Goal: Transaction & Acquisition: Obtain resource

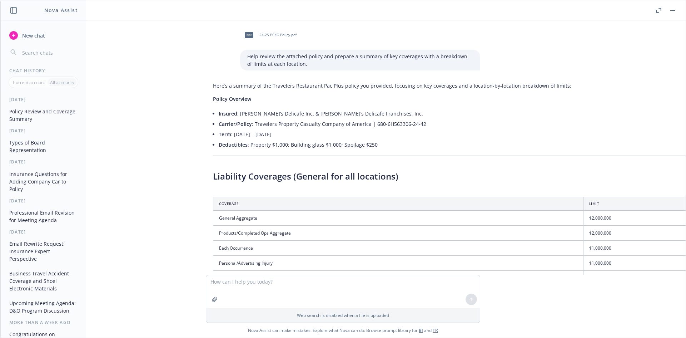
scroll to position [492, 0]
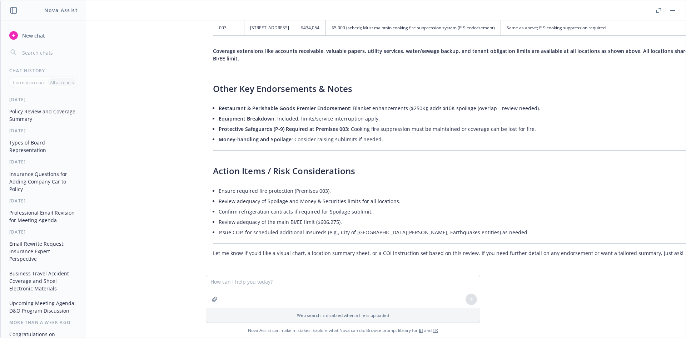
click at [322, 289] on textarea at bounding box center [343, 291] width 274 height 33
click at [271, 288] on textarea at bounding box center [343, 291] width 274 height 33
type textarea "Please prepare a visual chart, and a location summary sheet that can be exported"
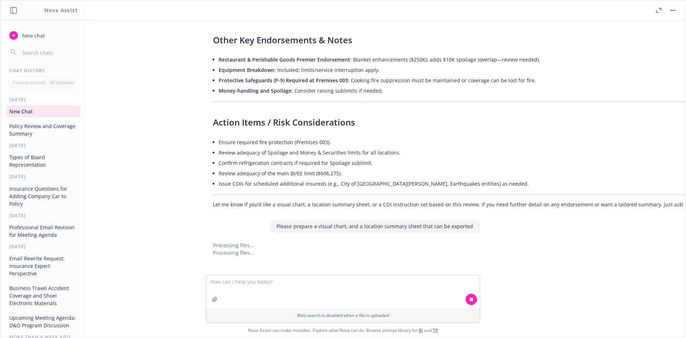
scroll to position [549, 0]
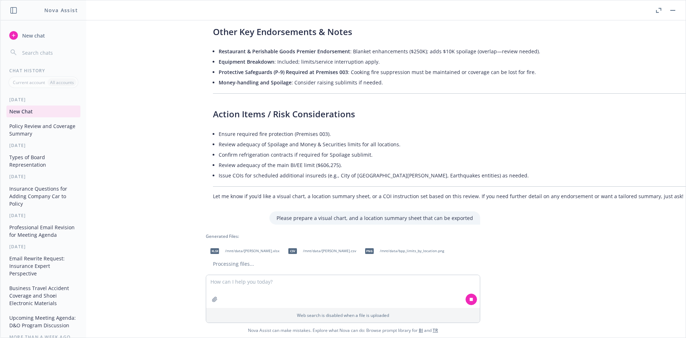
click at [257, 248] on span "/mnt/data/eriks_delicafe_location_summary.xlsx" at bounding box center [252, 250] width 54 height 5
click at [356, 248] on span "/mnt/data/eriks_delicafe_location_summary.csv" at bounding box center [329, 250] width 53 height 5
click at [380, 253] on span "/mnt/data/bpp_limits_by_location.png" at bounding box center [412, 250] width 64 height 5
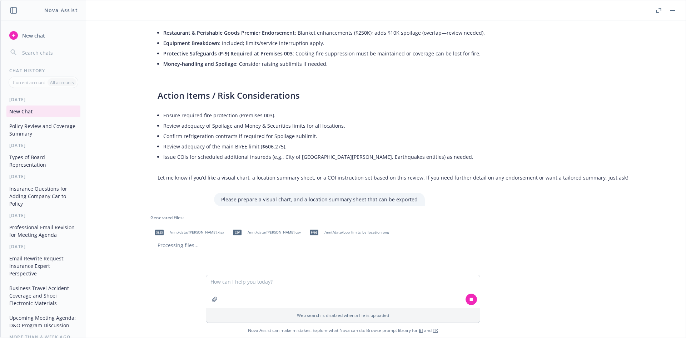
scroll to position [572, 84]
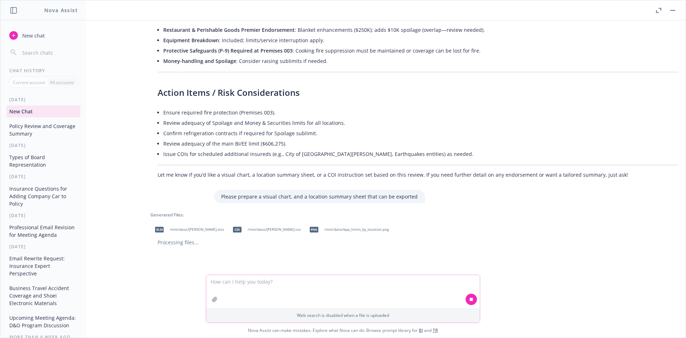
click at [282, 283] on textarea at bounding box center [343, 291] width 274 height 33
click at [263, 290] on textarea at bounding box center [343, 291] width 274 height 33
click at [426, 287] on textarea "What specific risks should the franchisor of a cafe restaurant chain be concern…" at bounding box center [343, 291] width 274 height 34
type textarea "What specific risks should the franchisor of a cafe restaurant chain be concern…"
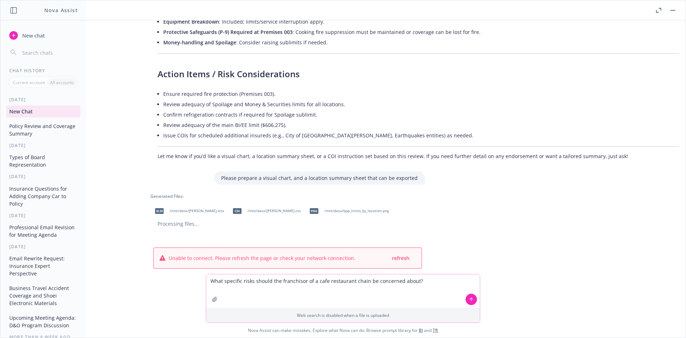
scroll to position [619, 84]
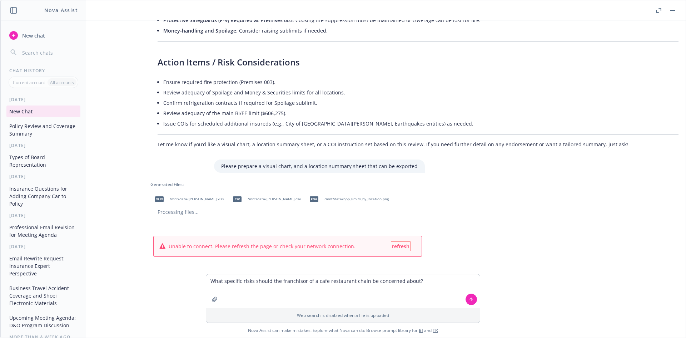
click at [392, 243] on span "refresh" at bounding box center [401, 246] width 18 height 7
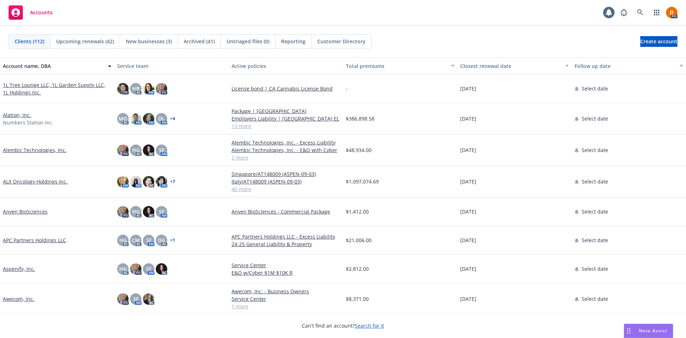
click at [639, 331] on span "Nova Assist" at bounding box center [653, 330] width 28 height 6
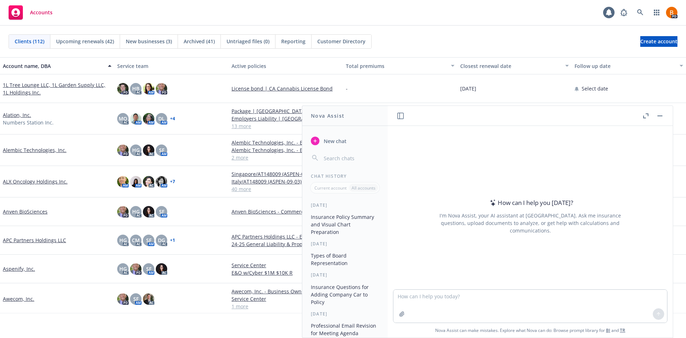
click at [644, 115] on icon "button" at bounding box center [644, 116] width 3 height 3
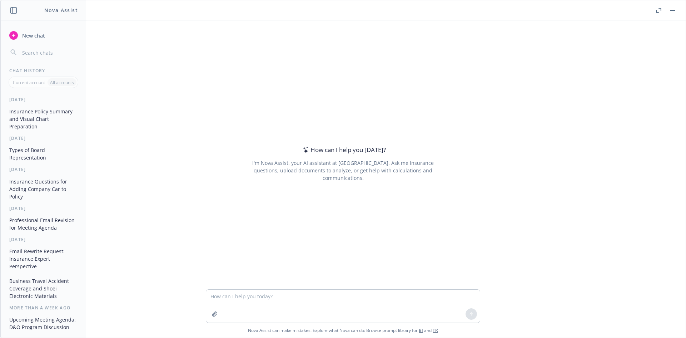
click at [39, 115] on button "Insurance Policy Summary and Visual Chart Preparation" at bounding box center [43, 118] width 74 height 27
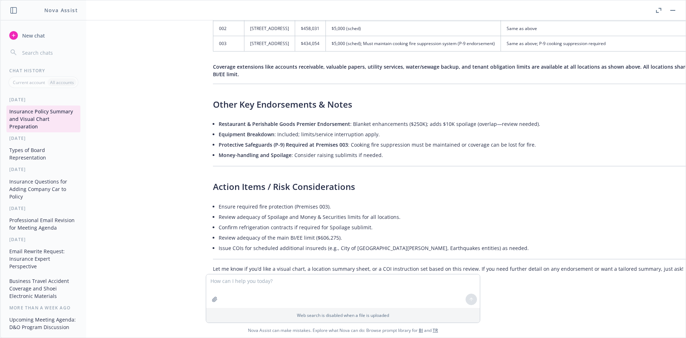
scroll to position [515, 0]
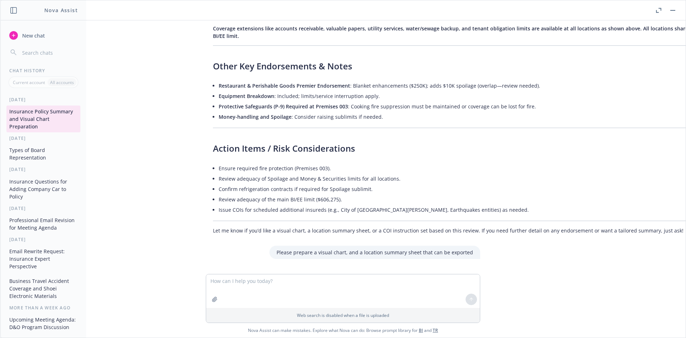
click at [337, 294] on textarea at bounding box center [343, 291] width 274 height 34
type textarea "W"
type textarea "F"
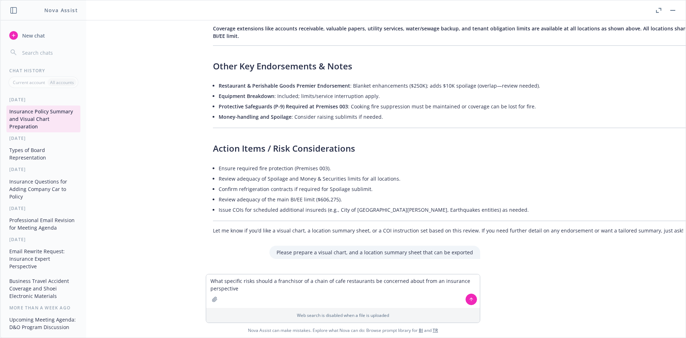
type textarea "What specific risks should a franchisor of a chain of cafe restaurants be conce…"
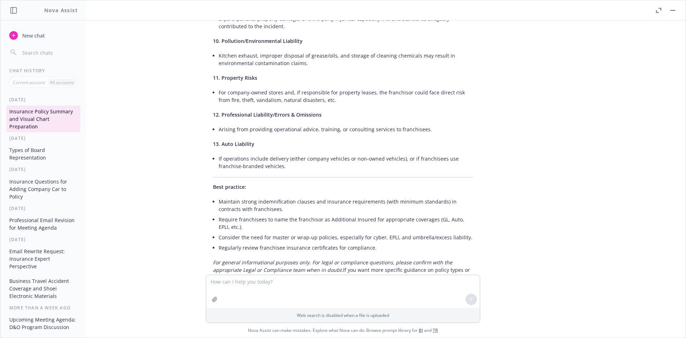
scroll to position [1149, 0]
click at [263, 284] on textarea at bounding box center [343, 291] width 274 height 33
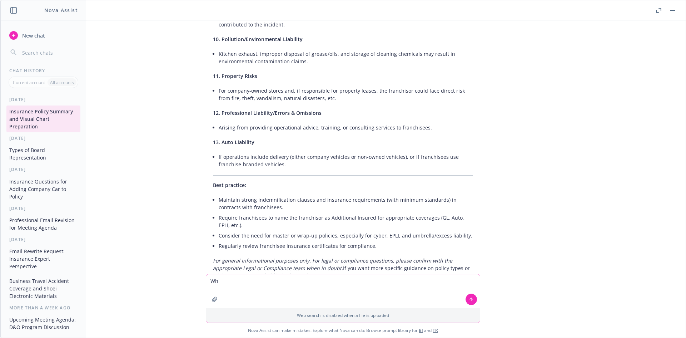
type textarea "W"
type textarea "Prepare a list of discovery questions that would be good to ask in a risk overv…"
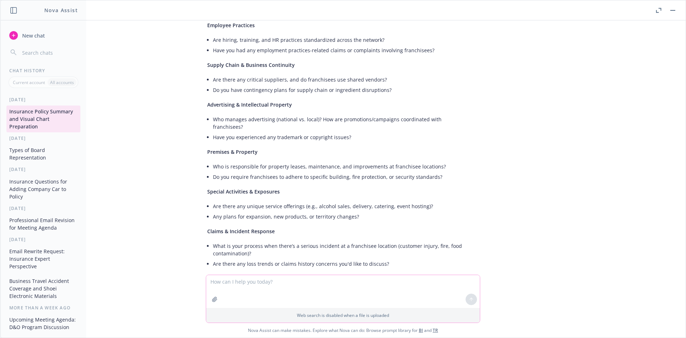
scroll to position [1758, 6]
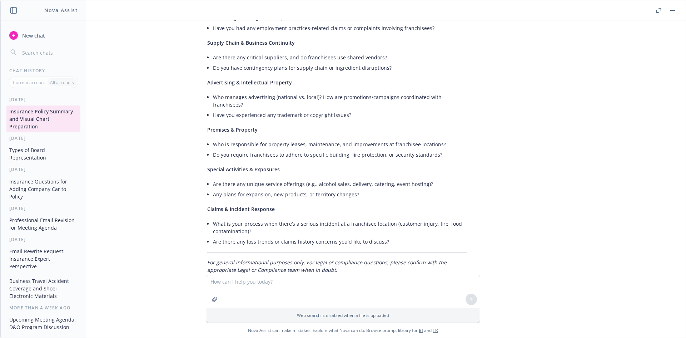
click at [672, 13] on button "button" at bounding box center [673, 10] width 9 height 9
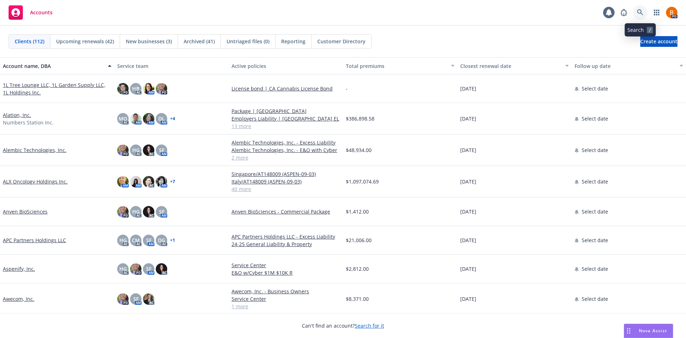
click at [644, 13] on link at bounding box center [640, 12] width 14 height 14
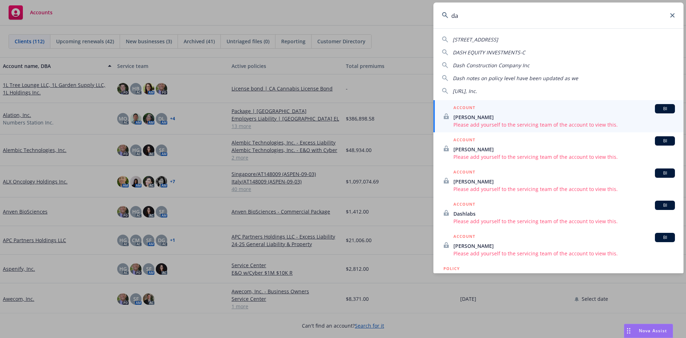
type input "d"
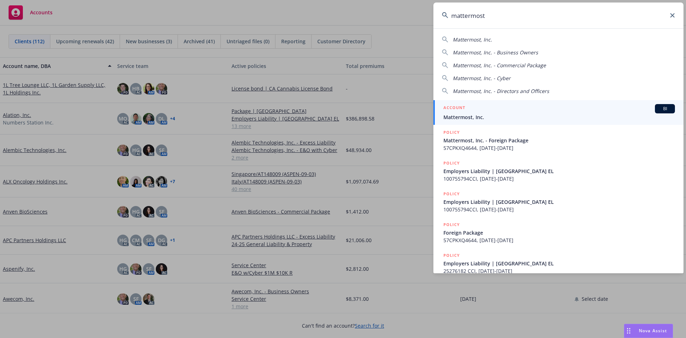
type input "mattermost"
click at [506, 107] on div "ACCOUNT BI" at bounding box center [560, 108] width 232 height 9
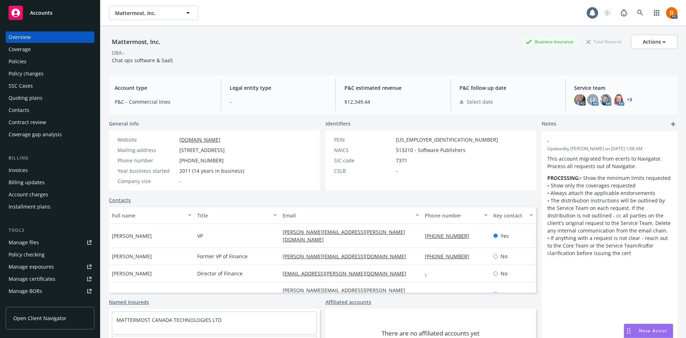
click at [27, 63] on div "Policies" at bounding box center [50, 61] width 83 height 11
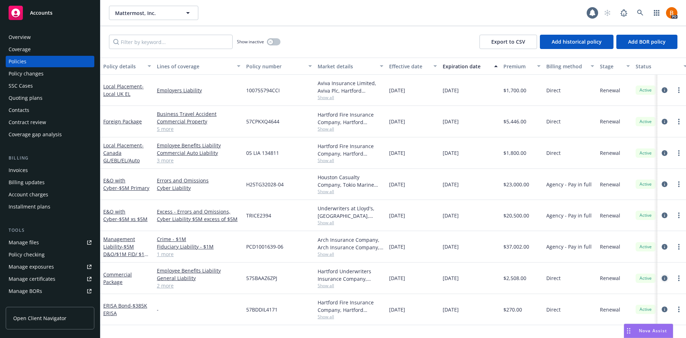
click at [667, 280] on icon "circleInformation" at bounding box center [665, 278] width 6 height 6
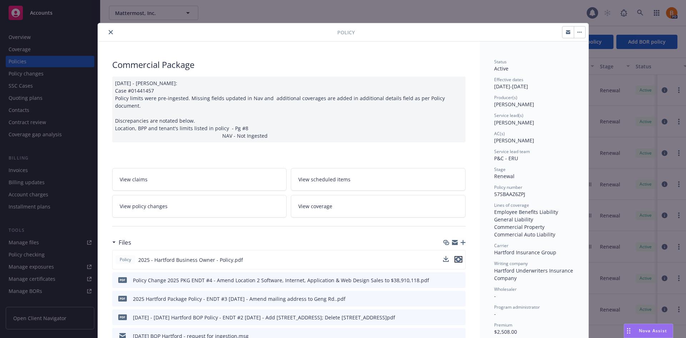
click at [455, 257] on icon "preview file" at bounding box center [458, 259] width 6 height 5
click at [110, 33] on button "close" at bounding box center [111, 32] width 9 height 9
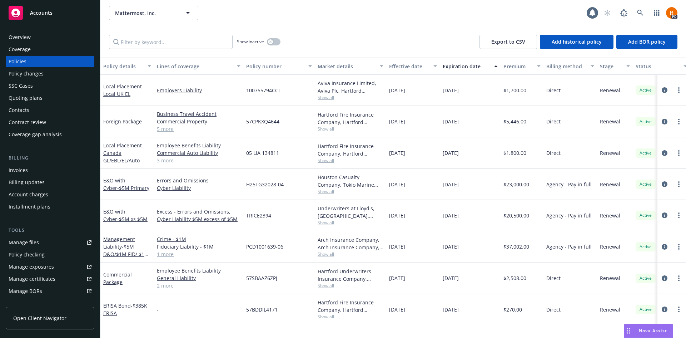
click at [646, 332] on span "Nova Assist" at bounding box center [653, 330] width 28 height 6
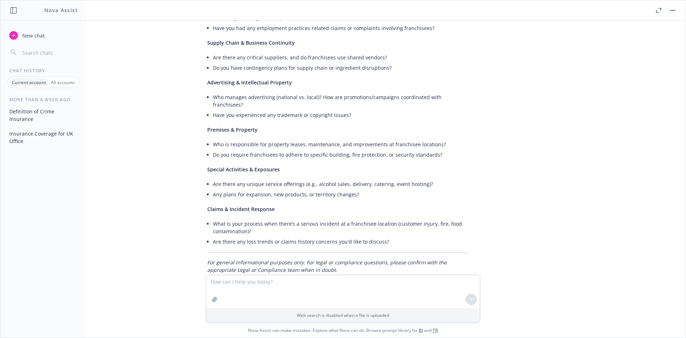
click at [31, 35] on span "New chat" at bounding box center [33, 36] width 24 height 8
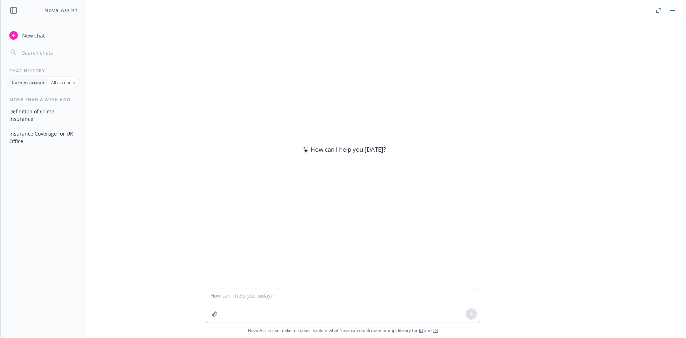
click at [254, 298] on textarea at bounding box center [343, 306] width 274 height 34
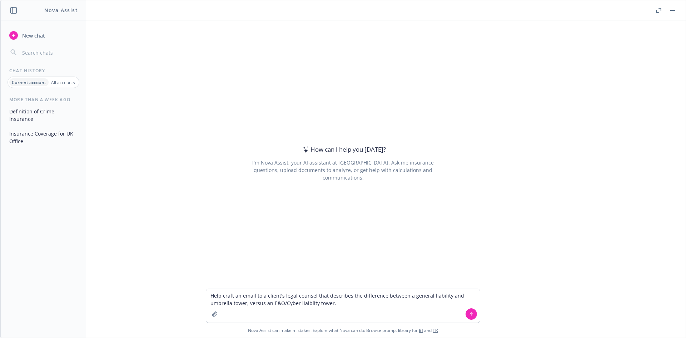
click at [308, 302] on textarea "Help craft an email to a client's legal counsel that describes the difference b…" at bounding box center [343, 306] width 274 height 34
type textarea "Help craft an email to a client's legal counsel that describes the difference b…"
click at [463, 311] on div at bounding box center [471, 313] width 17 height 17
click at [467, 318] on button at bounding box center [471, 313] width 11 height 11
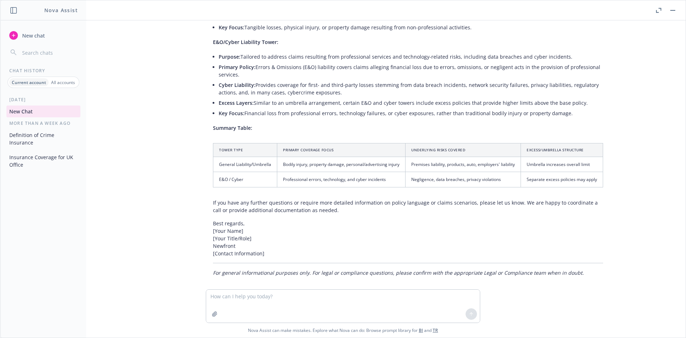
scroll to position [184, 0]
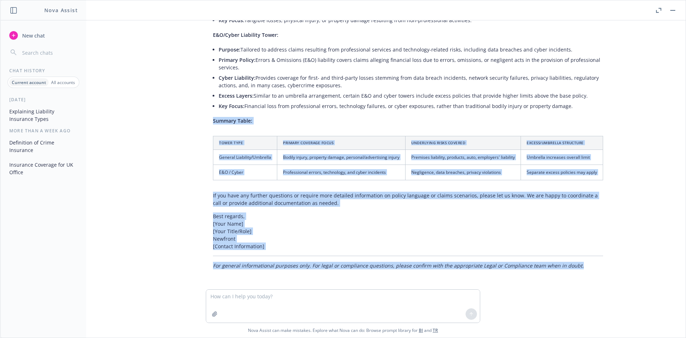
drag, startPoint x: 534, startPoint y: 166, endPoint x: 203, endPoint y: 126, distance: 333.7
click at [203, 126] on div "Help craft an email to a client's legal counsel that describes the difference b…" at bounding box center [343, 154] width 686 height 269
click at [380, 154] on td "Bodily injury, property damage, personal/advertising injury" at bounding box center [341, 157] width 128 height 15
drag, startPoint x: 608, startPoint y: 175, endPoint x: 358, endPoint y: 140, distance: 252.3
click at [359, 140] on div "Help craft an email to a client's legal counsel that describes the difference b…" at bounding box center [343, 154] width 686 height 269
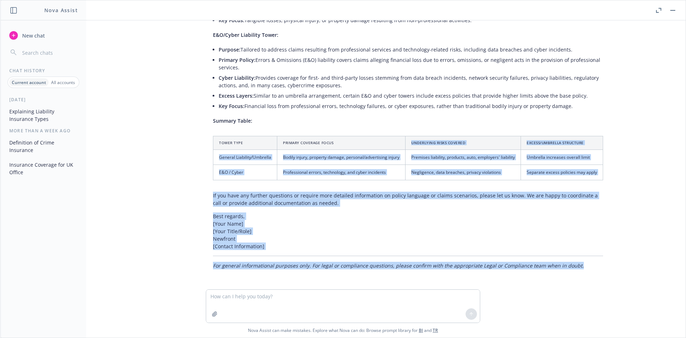
click at [351, 140] on th "Primary Coverage Focus" at bounding box center [341, 143] width 128 height 14
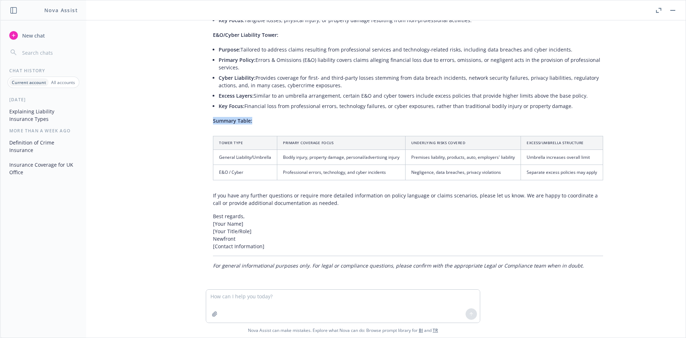
drag, startPoint x: 239, startPoint y: 122, endPoint x: 606, endPoint y: 178, distance: 371.3
click at [606, 178] on div "Certainly! Here is a professionally crafted email template explaining the diffe…" at bounding box center [408, 71] width 405 height 401
copy div "Summary Table:"
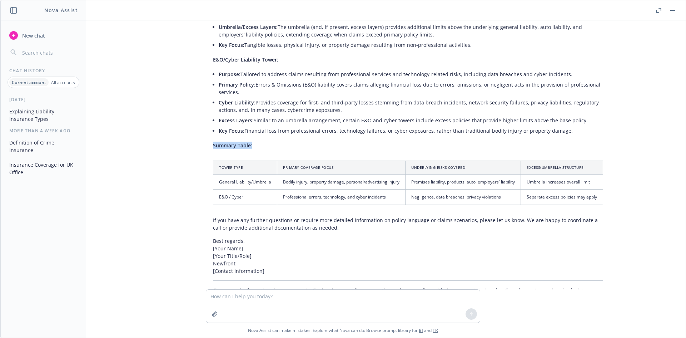
scroll to position [148, 0]
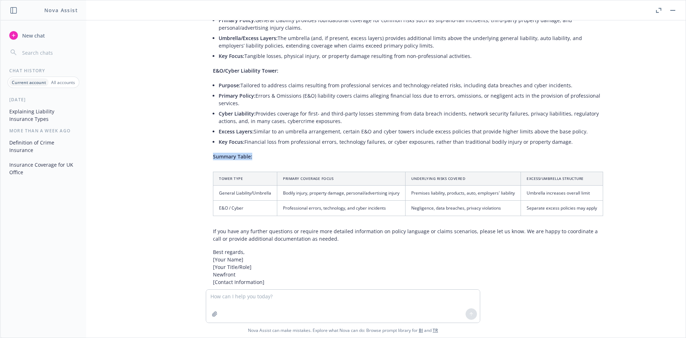
click at [177, 190] on div "Help craft an email to a client's legal counsel that describes the difference b…" at bounding box center [343, 154] width 686 height 269
click at [176, 194] on div "Help craft an email to a client's legal counsel that describes the difference b…" at bounding box center [343, 154] width 686 height 269
